Goal: Find specific page/section: Find specific page/section

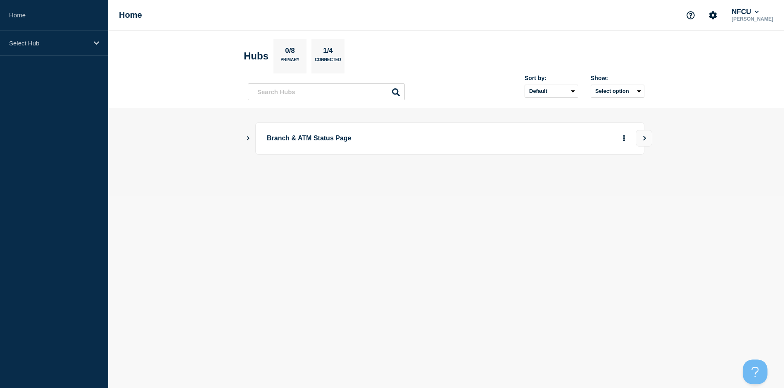
click at [248, 139] on icon "Show Connected Hubs" at bounding box center [248, 138] width 2 height 4
click at [590, 184] on button "See overview" at bounding box center [595, 180] width 44 height 17
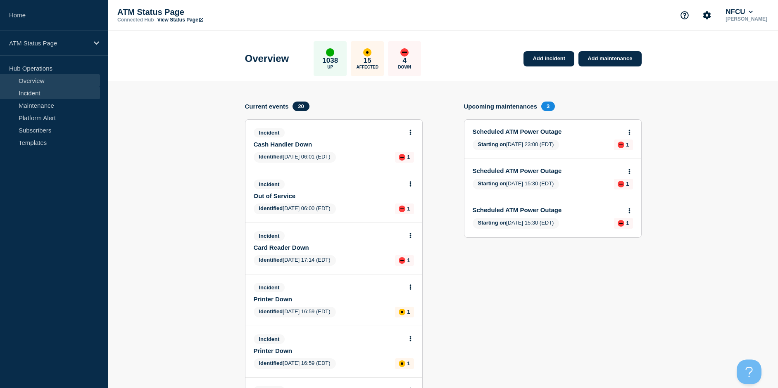
click at [24, 88] on link "Incident" at bounding box center [50, 93] width 100 height 12
